Goal: Find specific page/section: Find specific page/section

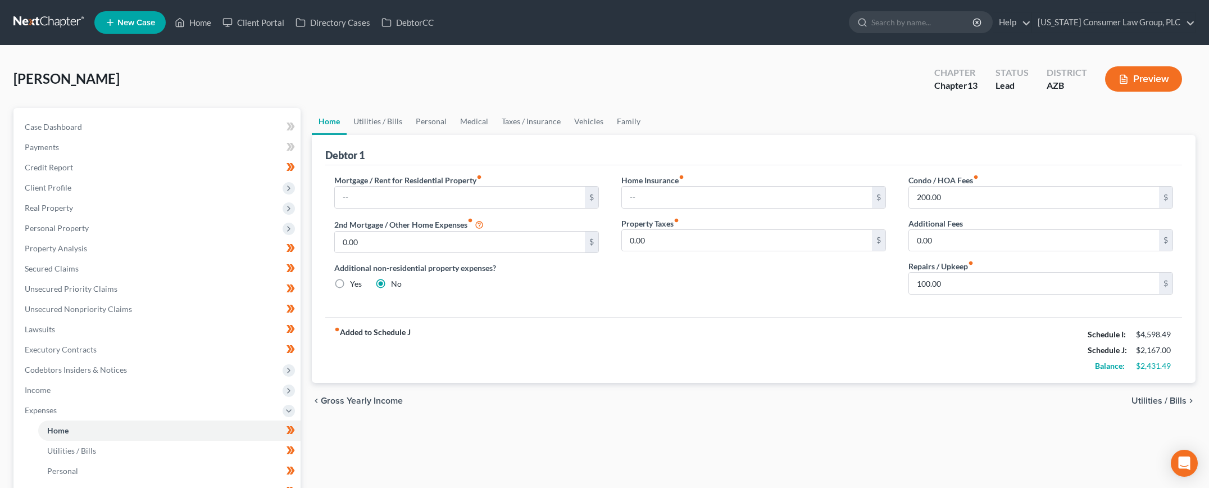
click at [56, 21] on link at bounding box center [49, 22] width 72 height 20
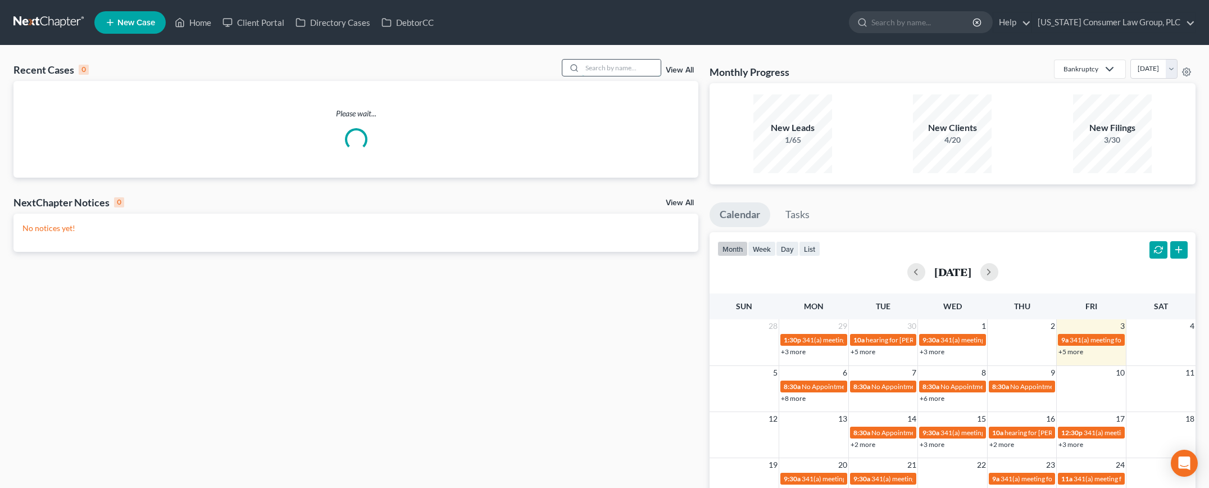
click at [617, 60] on input "search" at bounding box center [621, 68] width 79 height 16
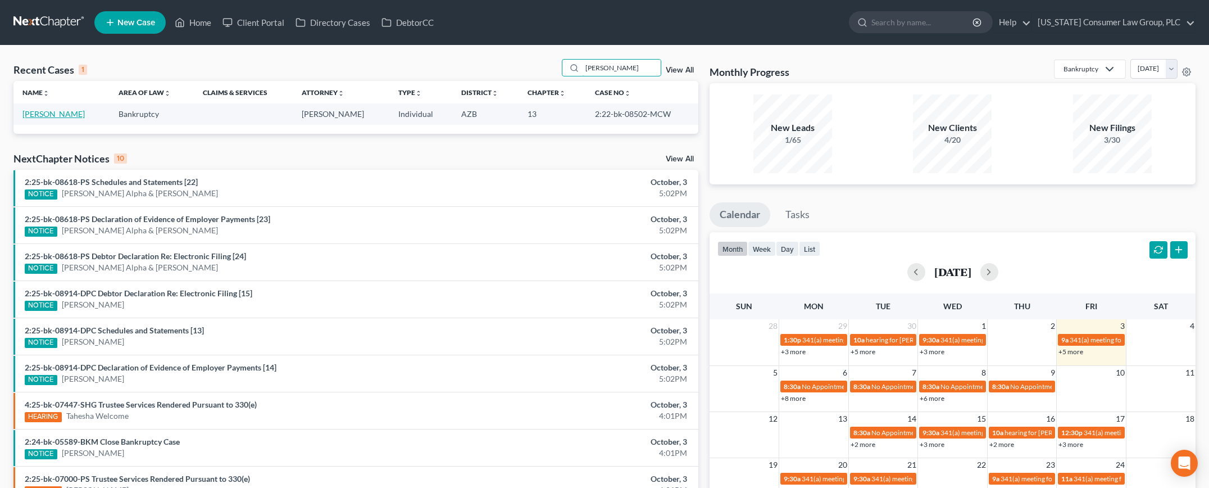
type input "cylkowski"
click at [59, 110] on link "[PERSON_NAME]" at bounding box center [53, 114] width 62 height 10
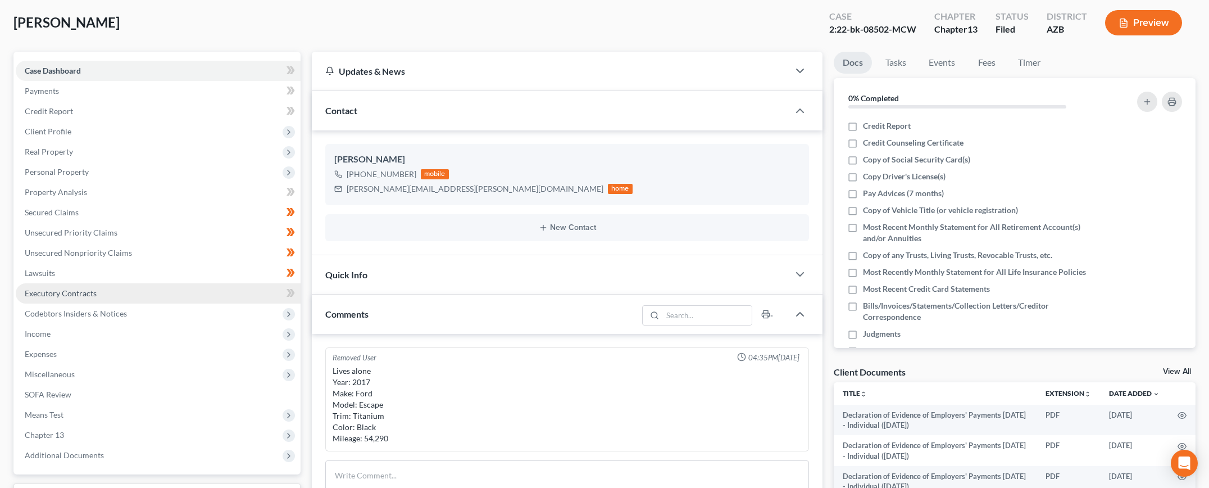
scroll to position [66, 0]
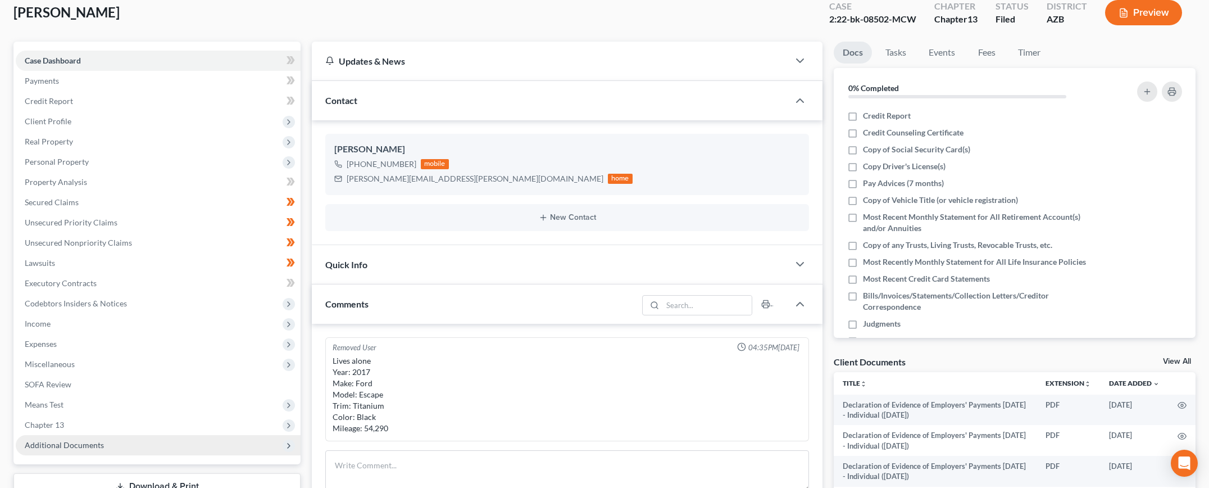
click at [60, 440] on span "Additional Documents" at bounding box center [64, 445] width 79 height 10
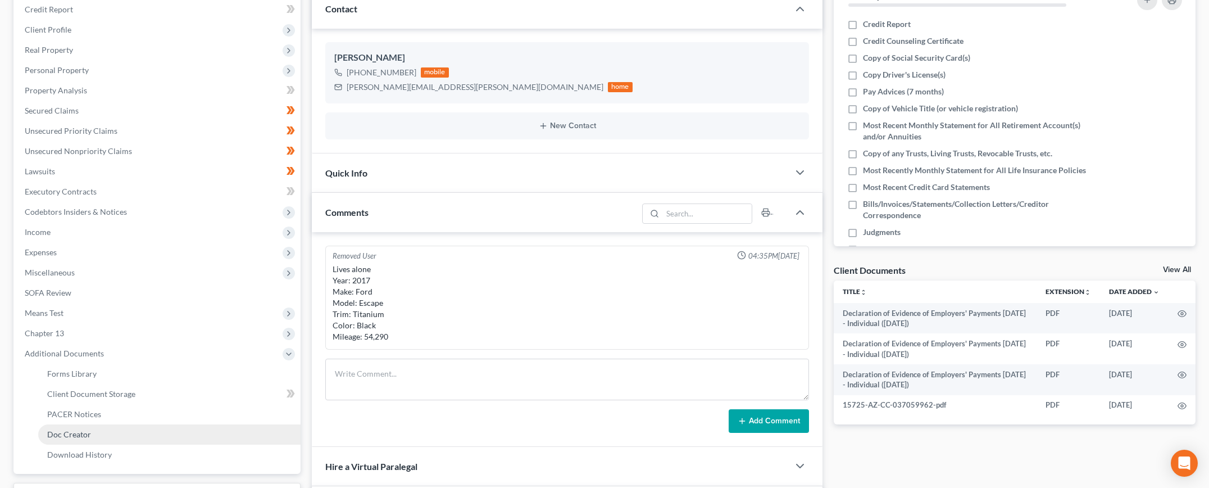
click at [65, 433] on span "Doc Creator" at bounding box center [69, 434] width 44 height 10
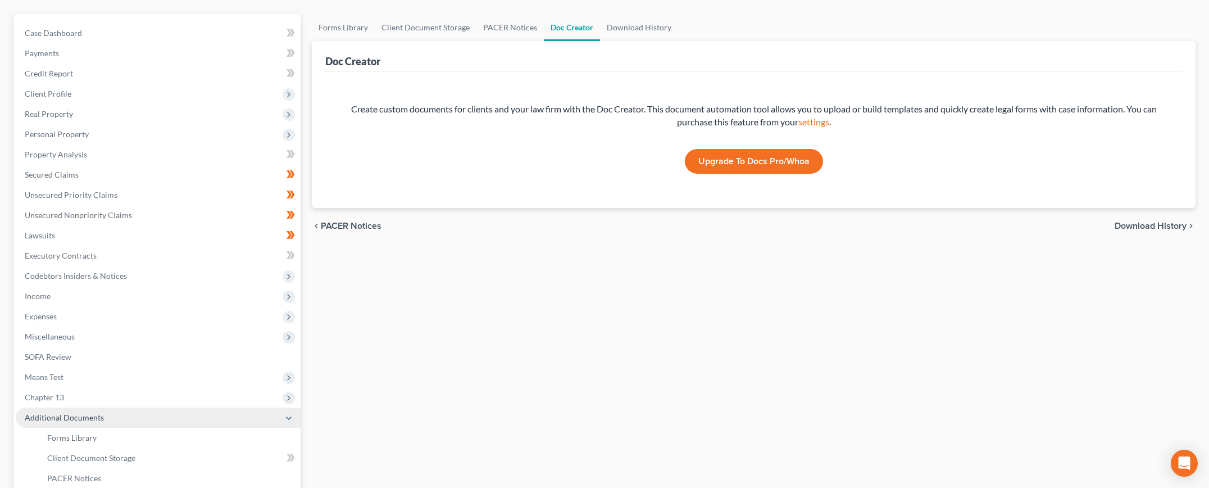
scroll to position [250, 0]
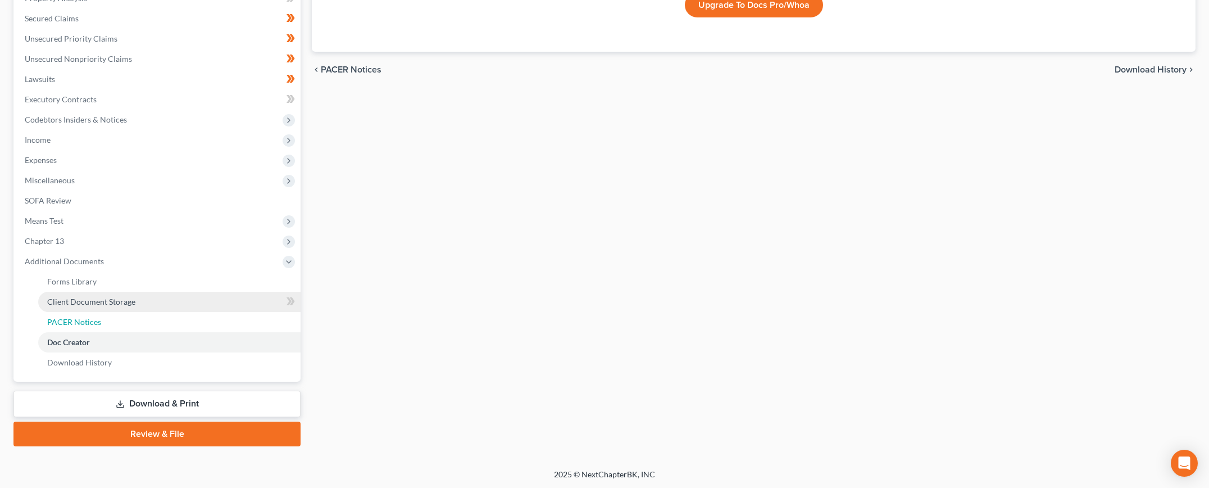
drag, startPoint x: 60, startPoint y: 324, endPoint x: 85, endPoint y: 317, distance: 26.0
click at [60, 323] on span "PACER Notices" at bounding box center [74, 322] width 54 height 10
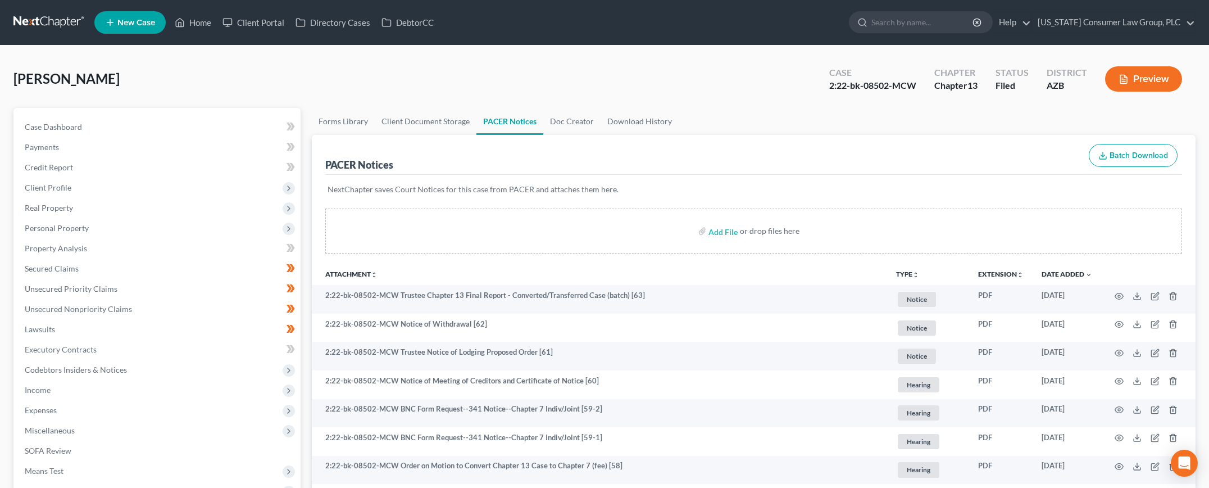
drag, startPoint x: 29, startPoint y: 16, endPoint x: 93, endPoint y: 31, distance: 65.8
click at [29, 16] on link at bounding box center [49, 22] width 72 height 20
